Goal: Task Accomplishment & Management: Use online tool/utility

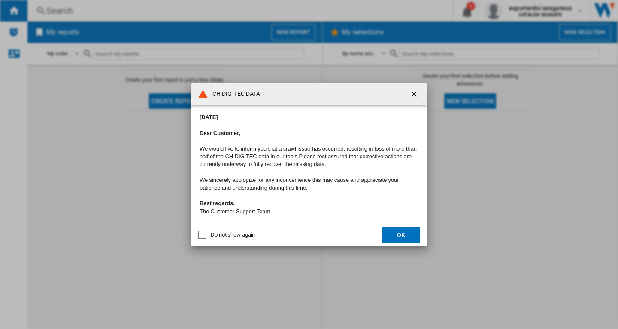
click at [415, 91] on ng-md-icon "getI18NText('BUTTONS.CLOSE_DIALOG')" at bounding box center [415, 95] width 10 height 10
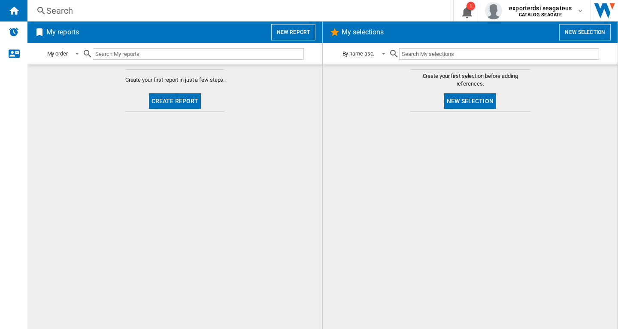
click at [292, 30] on button "New report" at bounding box center [293, 32] width 44 height 16
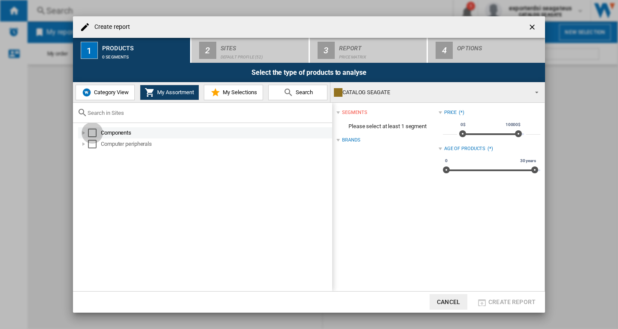
click at [90, 131] on div "Select" at bounding box center [92, 132] width 9 height 9
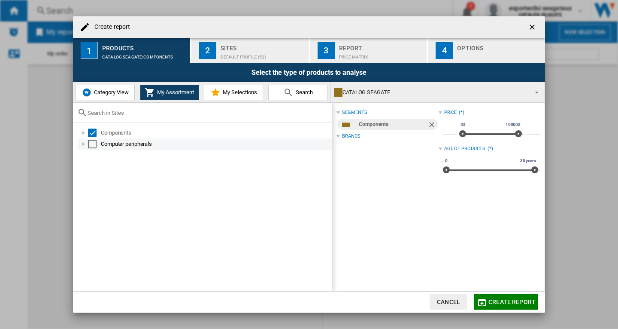
click at [89, 143] on div "Select" at bounding box center [92, 144] width 9 height 9
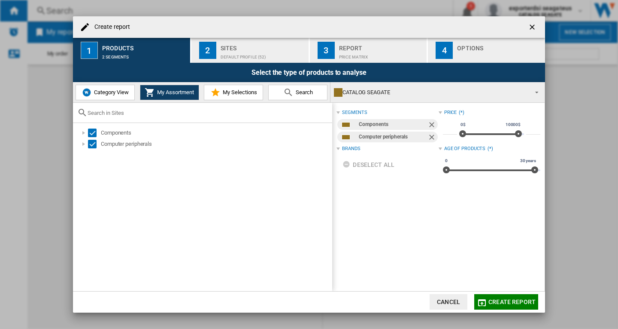
click at [238, 49] on div "Sites" at bounding box center [263, 45] width 85 height 9
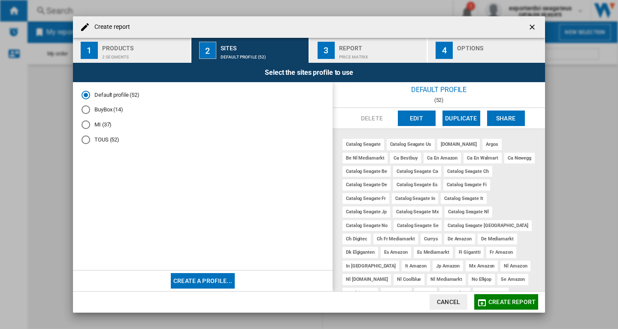
click at [513, 298] on span "Create report" at bounding box center [512, 301] width 47 height 7
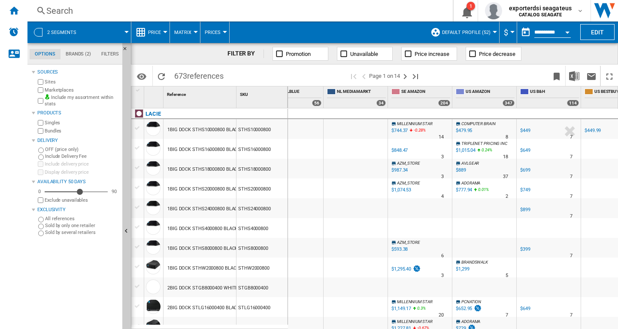
scroll to position [0, 2356]
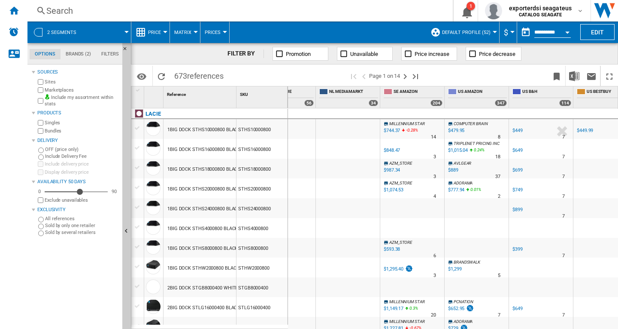
click at [568, 31] on div "Open calendar" at bounding box center [568, 32] width 4 height 2
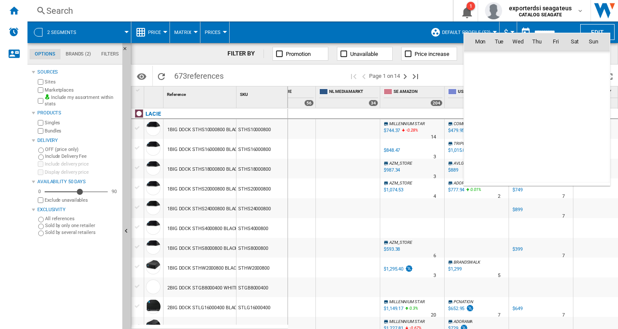
scroll to position [4097, 0]
click at [499, 114] on span "16" at bounding box center [499, 116] width 17 height 17
type input "**********"
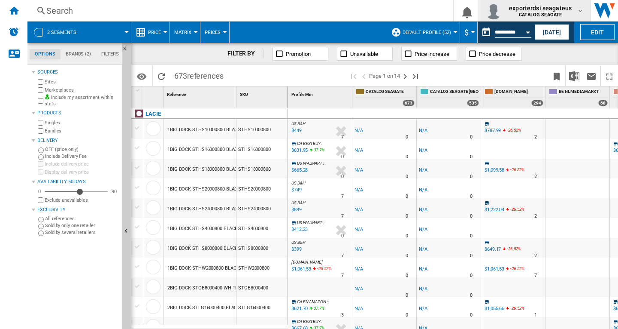
click at [551, 15] on b "CATALOG SEAGATE" at bounding box center [540, 15] width 43 height 6
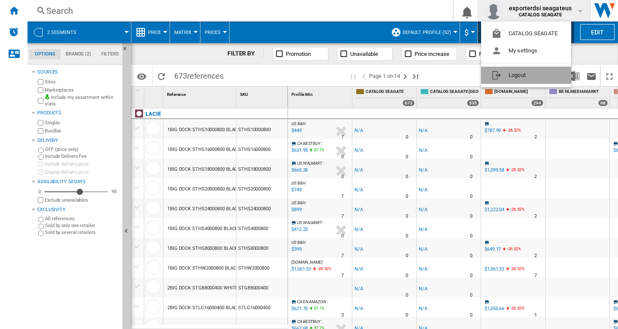
click at [512, 71] on button "Logout" at bounding box center [526, 75] width 90 height 17
